Goal: Task Accomplishment & Management: Use online tool/utility

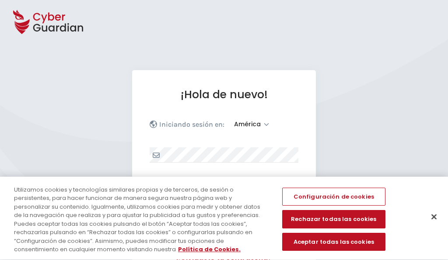
select select "América"
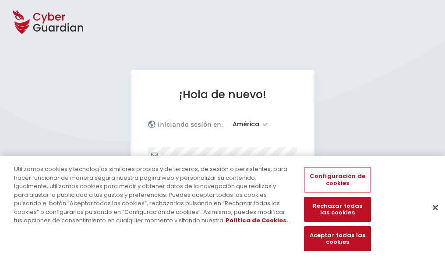
scroll to position [114, 0]
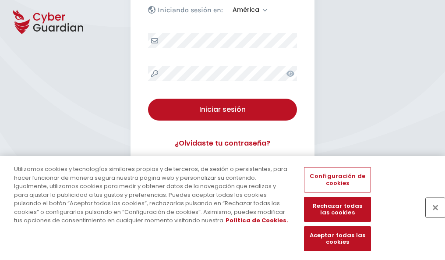
click at [431, 216] on button "Cerrar" at bounding box center [435, 206] width 19 height 19
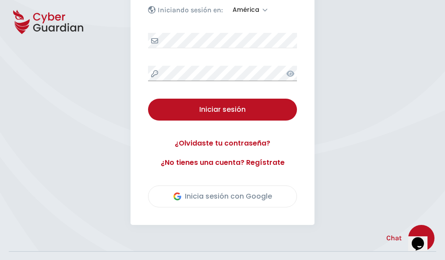
scroll to position [199, 0]
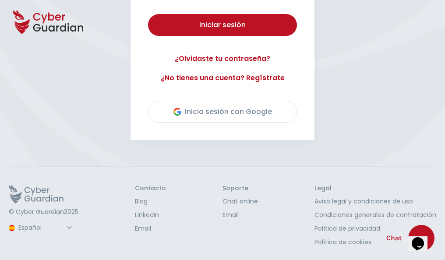
click at [148, 14] on button "Iniciar sesión" at bounding box center [222, 25] width 149 height 22
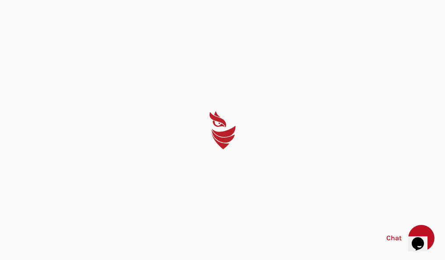
scroll to position [0, 0]
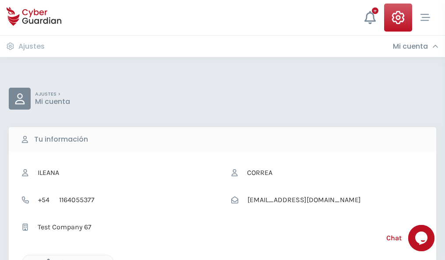
click at [46, 259] on icon "button" at bounding box center [45, 261] width 7 height 7
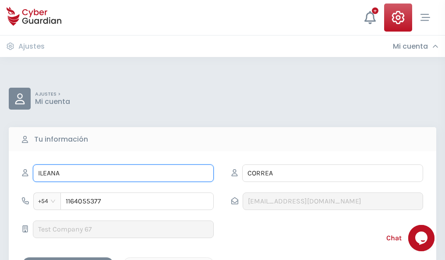
click at [123, 173] on input "ILEANA" at bounding box center [123, 173] width 181 height 18
type input "I"
type input "Baudelio"
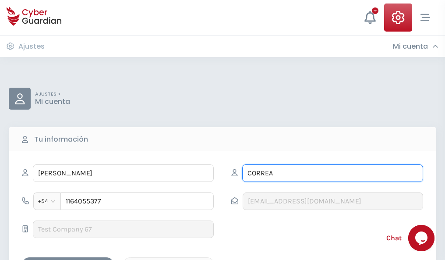
click at [332, 173] on input "CORREA" at bounding box center [332, 173] width 181 height 18
type input "C"
type input "Moreno"
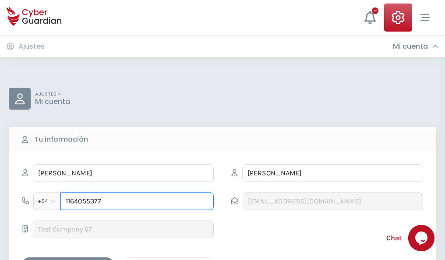
click at [137, 201] on input "1164055377" at bounding box center [136, 201] width 153 height 18
type input "1"
type input "4921550090"
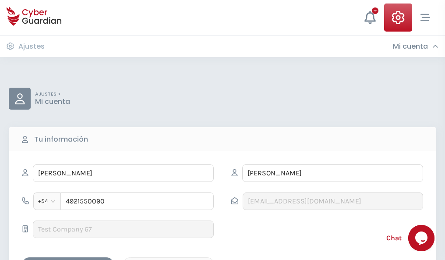
click at [169, 259] on div "Cancelar" at bounding box center [169, 264] width 78 height 11
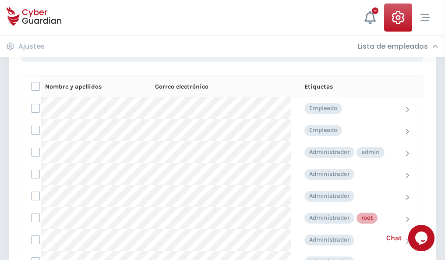
scroll to position [441, 0]
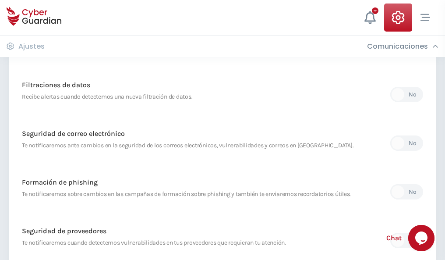
scroll to position [461, 0]
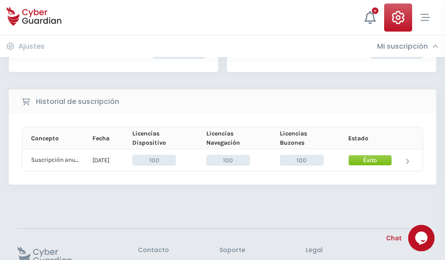
scroll to position [222, 0]
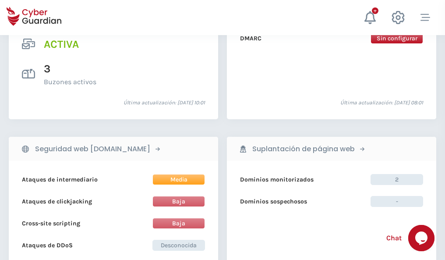
scroll to position [890, 0]
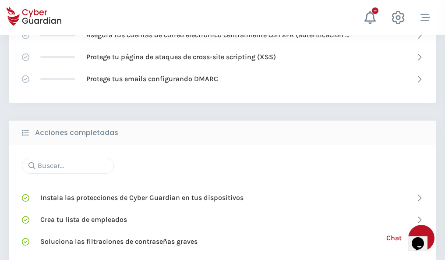
scroll to position [583, 0]
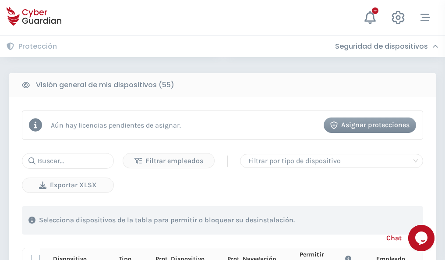
scroll to position [774, 0]
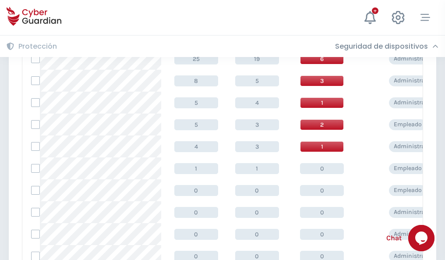
scroll to position [441, 0]
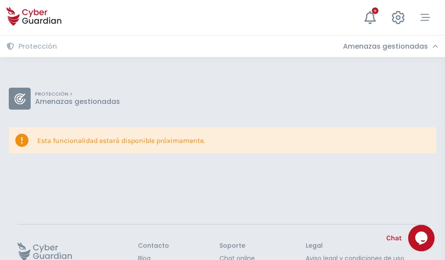
scroll to position [57, 0]
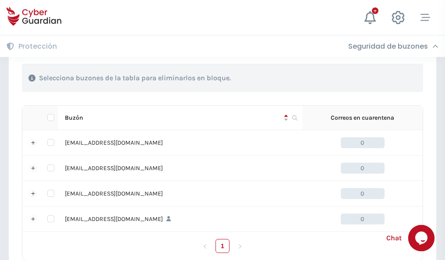
scroll to position [431, 0]
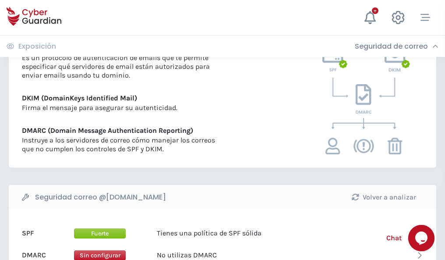
scroll to position [472, 0]
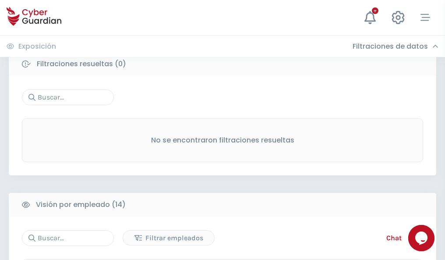
scroll to position [791, 0]
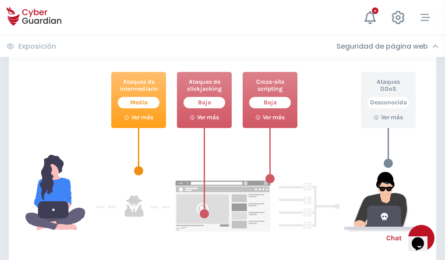
scroll to position [477, 0]
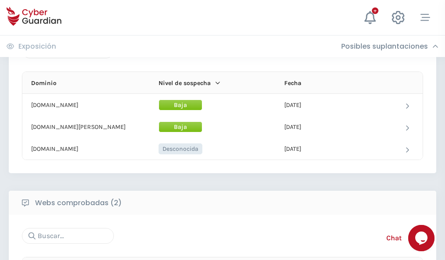
scroll to position [525, 0]
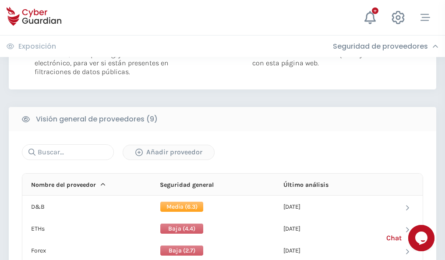
scroll to position [630, 0]
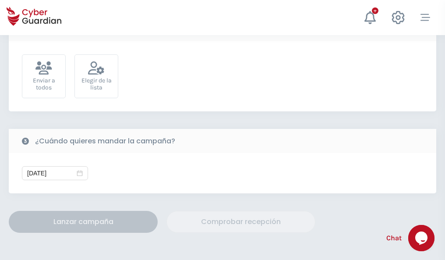
scroll to position [321, 0]
